Goal: Task Accomplishment & Management: Manage account settings

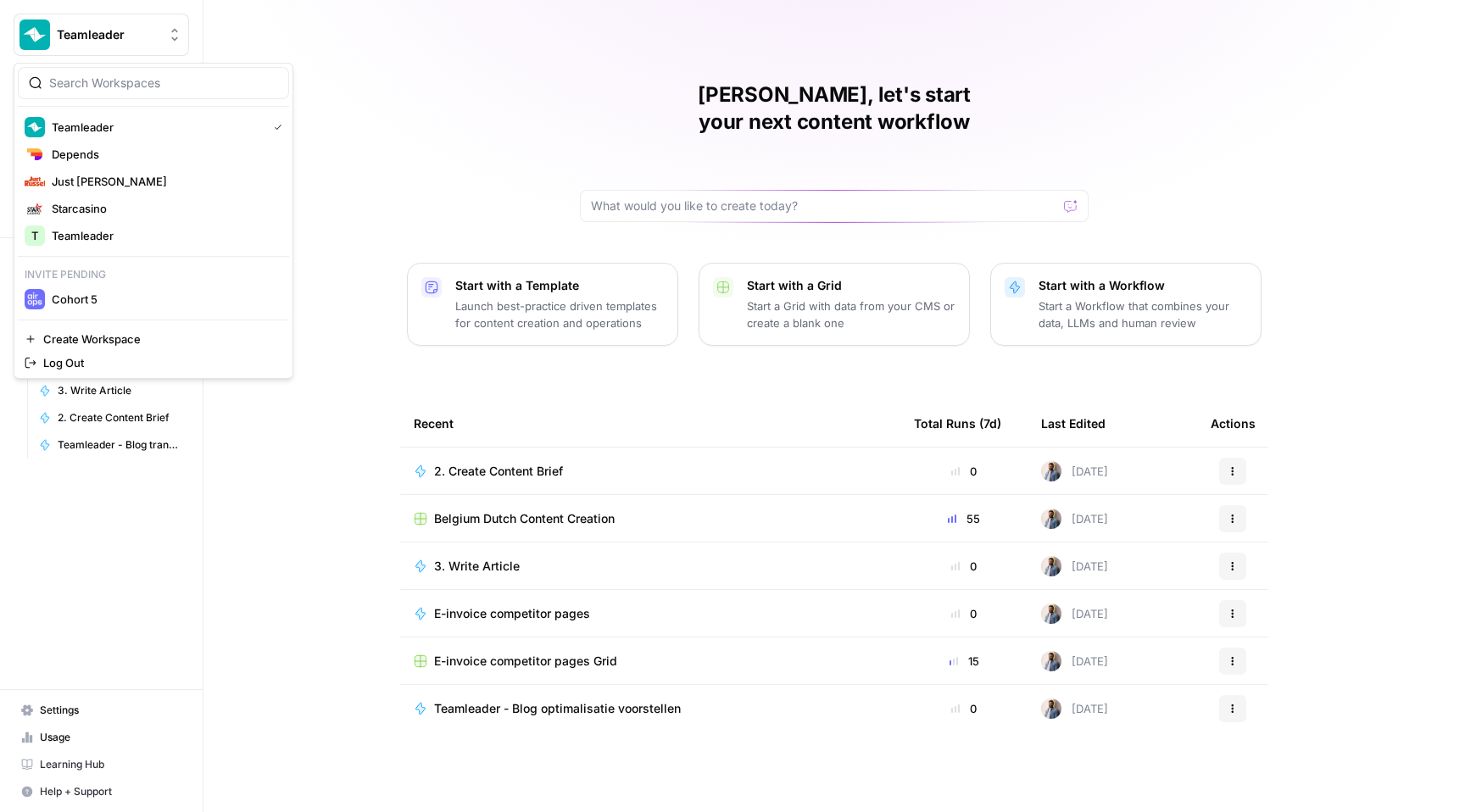
click at [98, 33] on span "Teamleader" at bounding box center [108, 35] width 103 height 17
click at [104, 146] on span "Depends" at bounding box center [163, 154] width 224 height 17
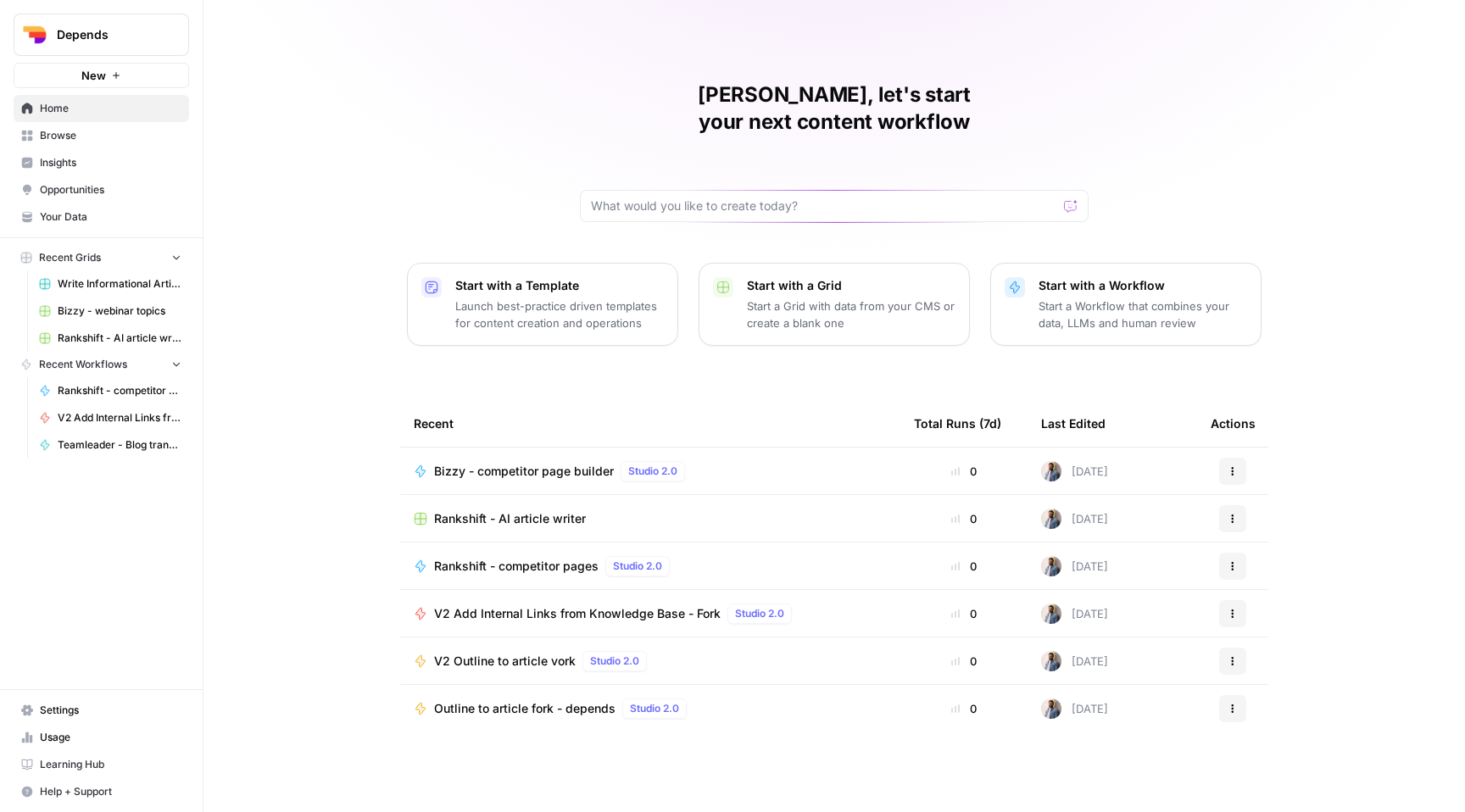
click at [86, 736] on span "Usage" at bounding box center [110, 738] width 141 height 16
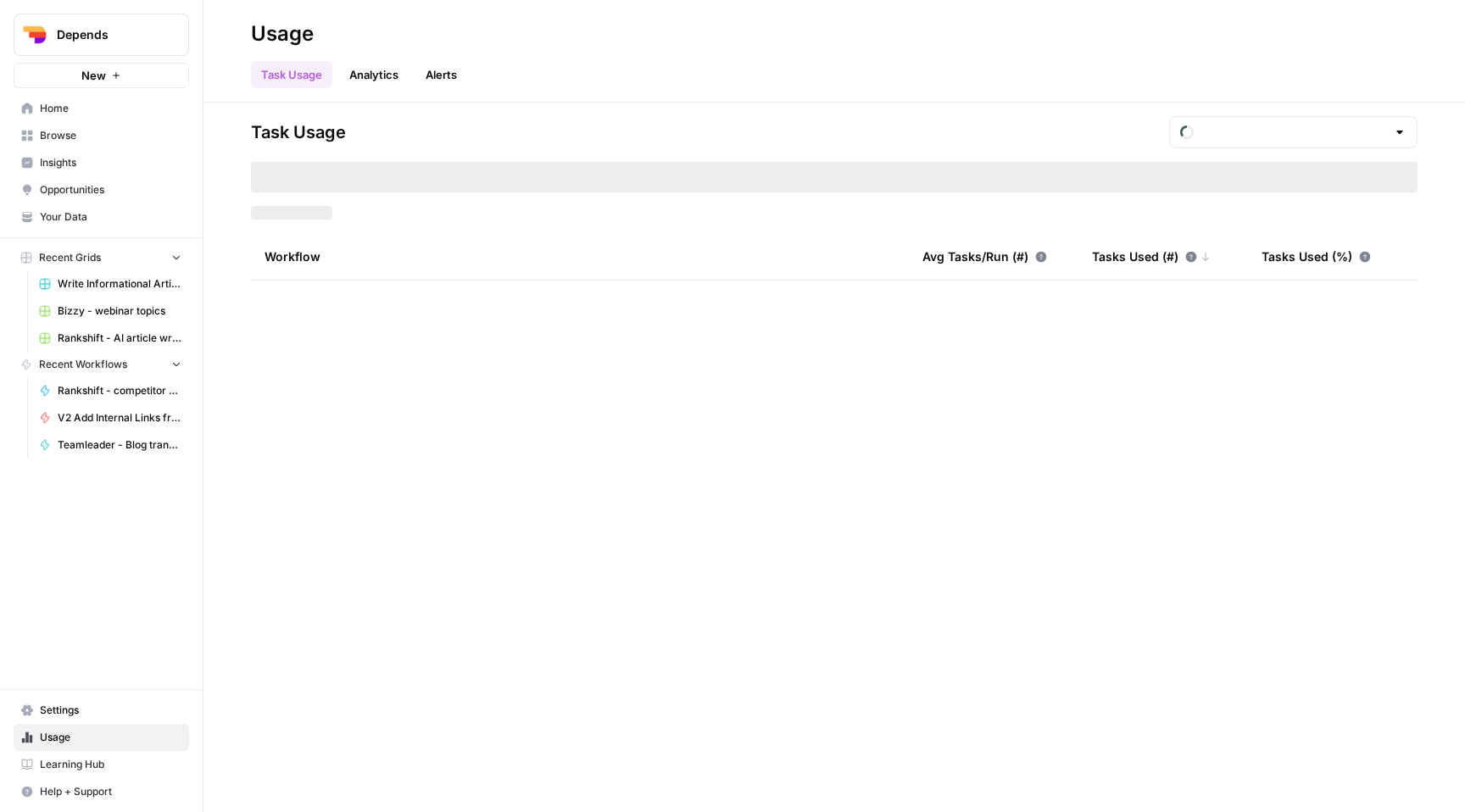
type input "September Tasks"
click at [90, 708] on span "Settings" at bounding box center [110, 710] width 141 height 16
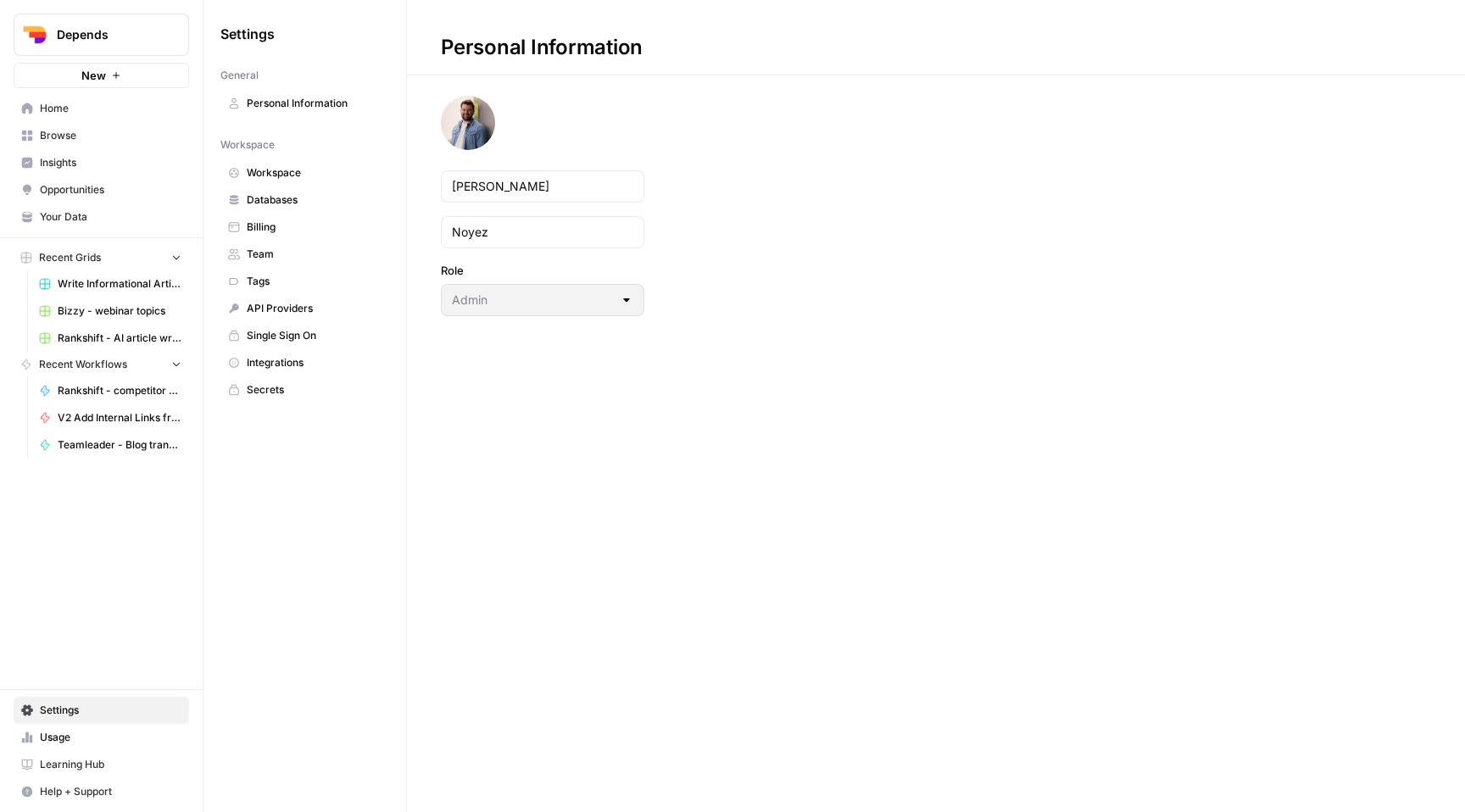
click at [270, 247] on span "Team" at bounding box center [314, 254] width 135 height 16
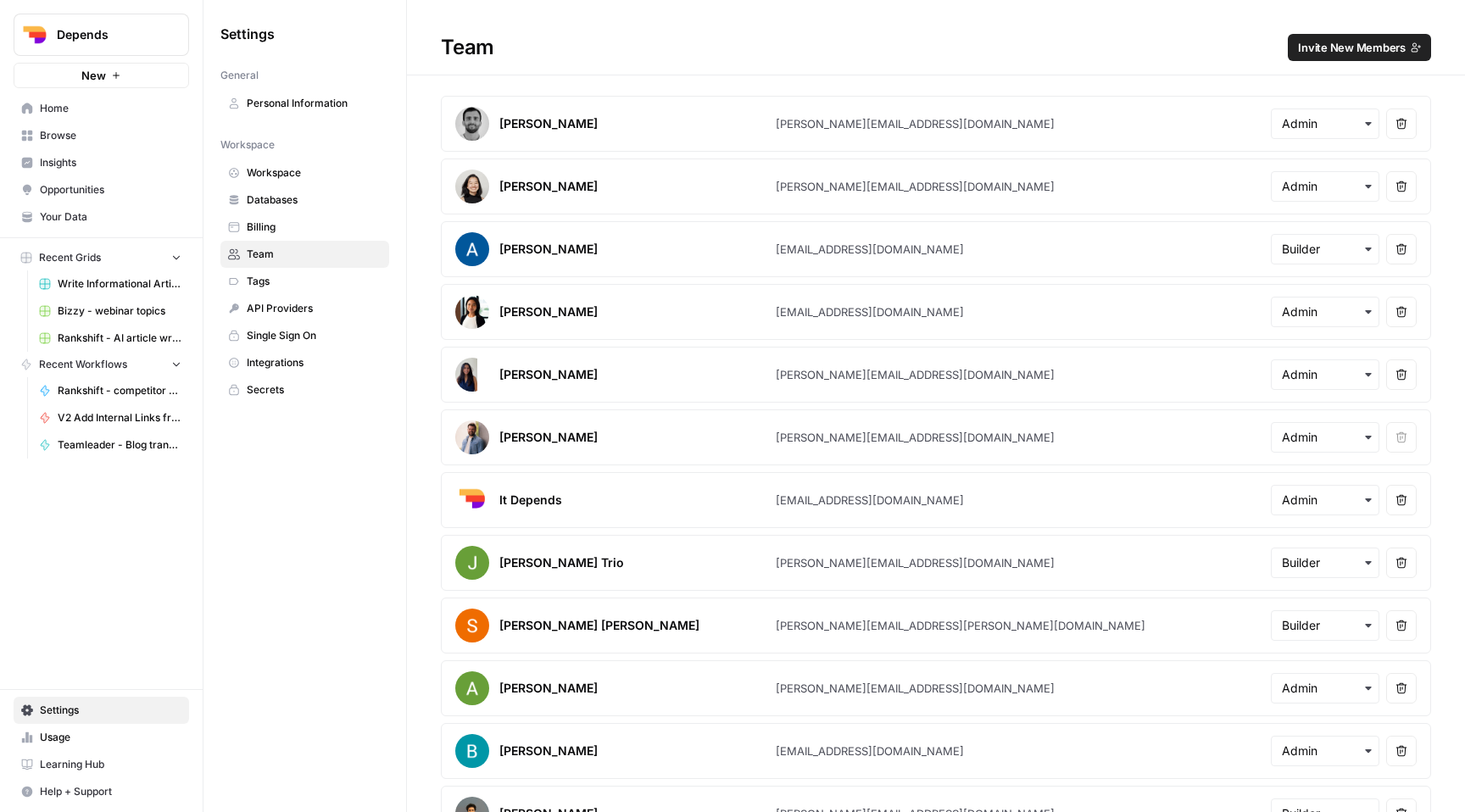
click at [1387, 38] on button "Invite New Members" at bounding box center [1359, 48] width 143 height 28
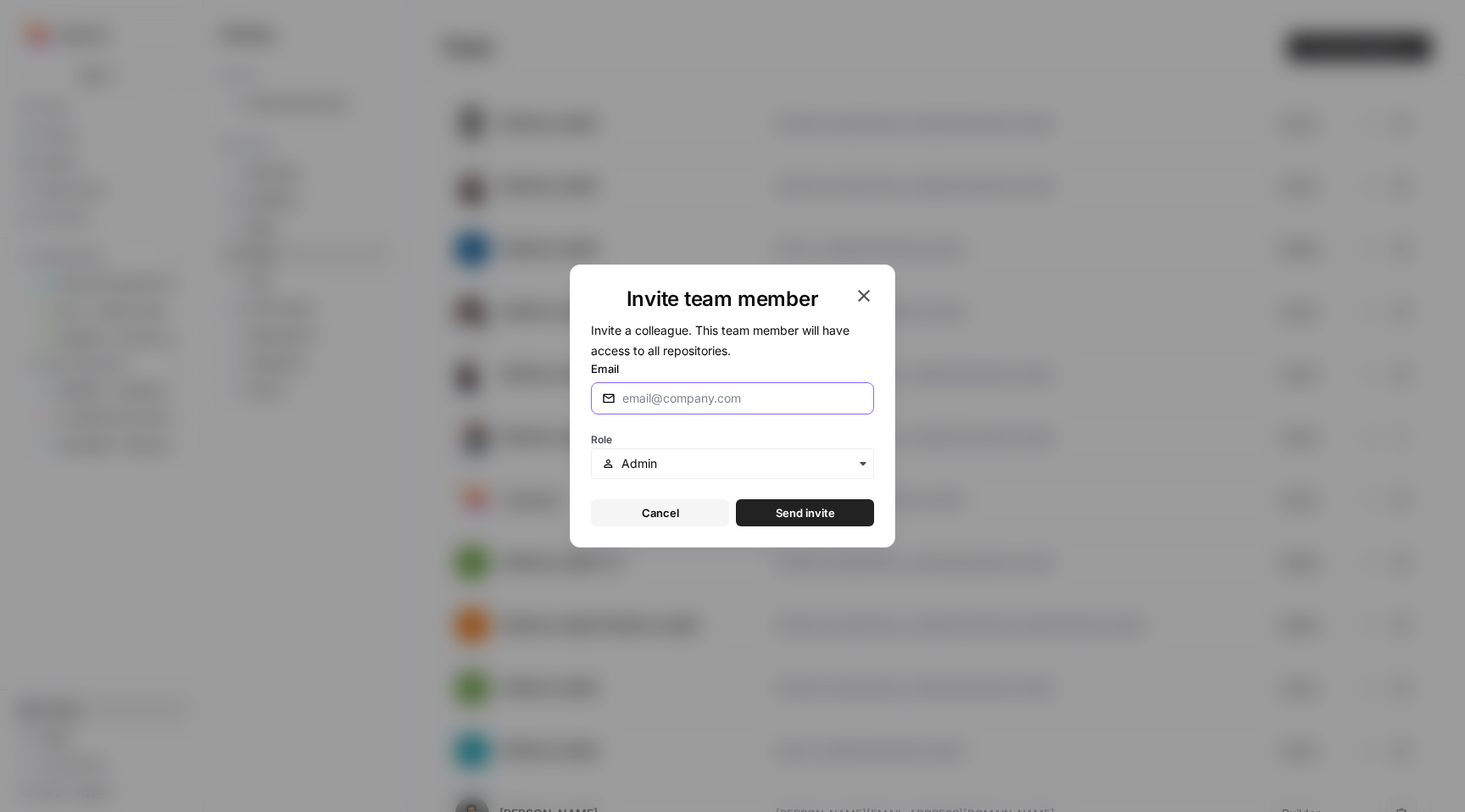
click at [769, 395] on input "Email" at bounding box center [738, 398] width 234 height 17
paste input "vesela.gecheva@bizzy.org"
type input "vesela.gecheva@bizzy.org"
click at [721, 445] on div "Role" at bounding box center [732, 453] width 283 height 51
click at [721, 470] on input "text" at bounding box center [741, 464] width 242 height 17
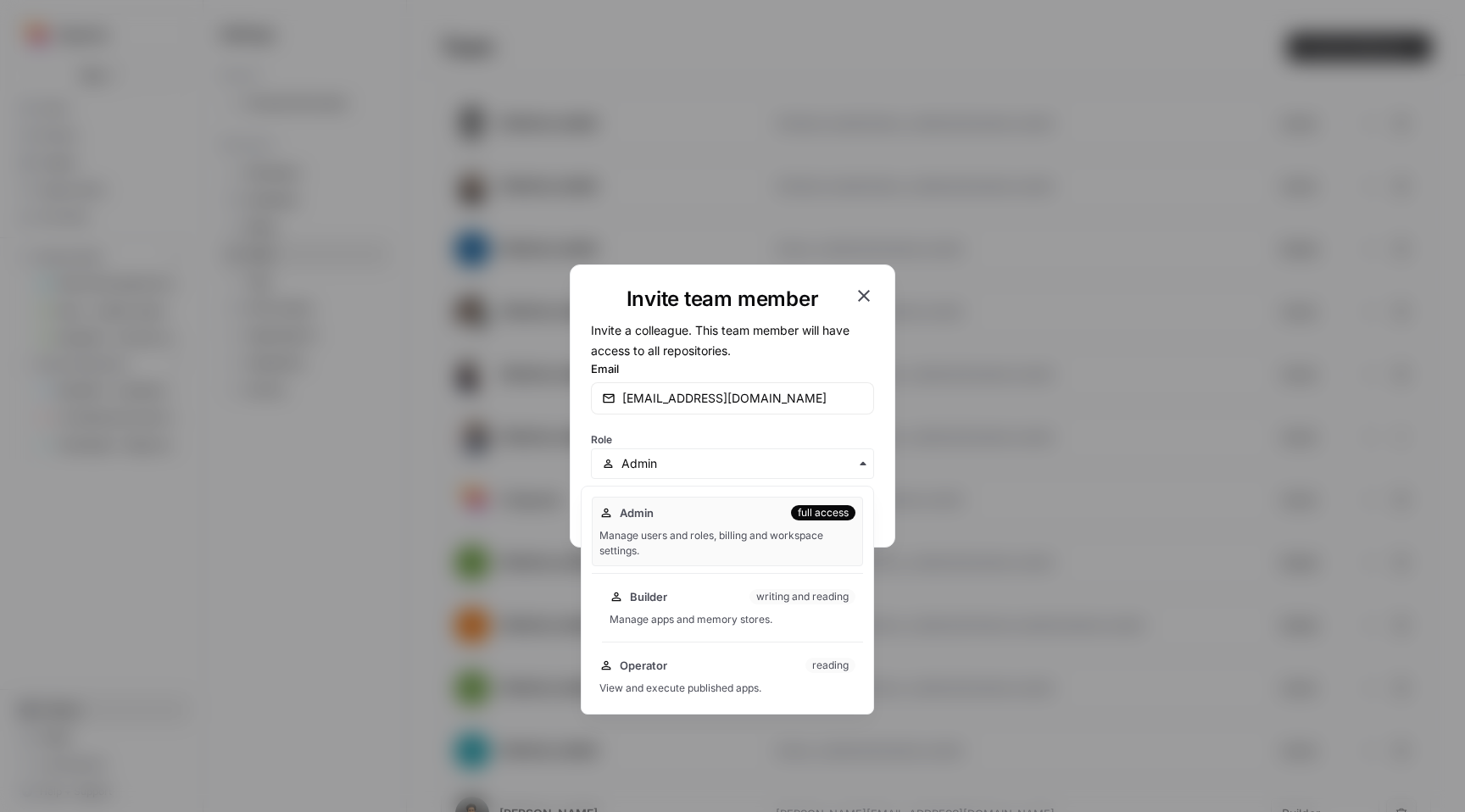
click at [697, 601] on div "Builder writing and reading" at bounding box center [732, 596] width 246 height 17
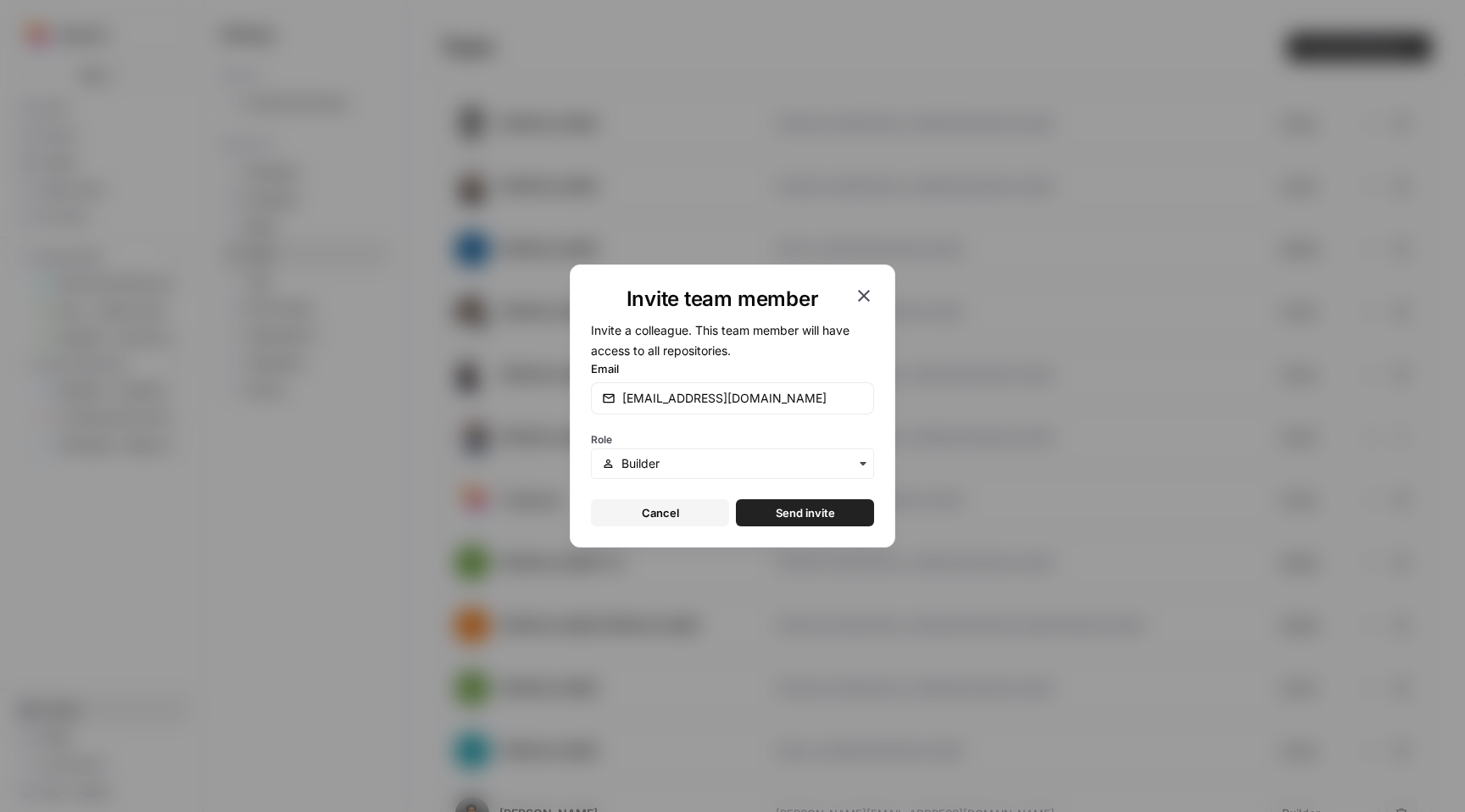
click at [837, 501] on button "Send invite" at bounding box center [805, 513] width 138 height 28
